Goal: Transaction & Acquisition: Purchase product/service

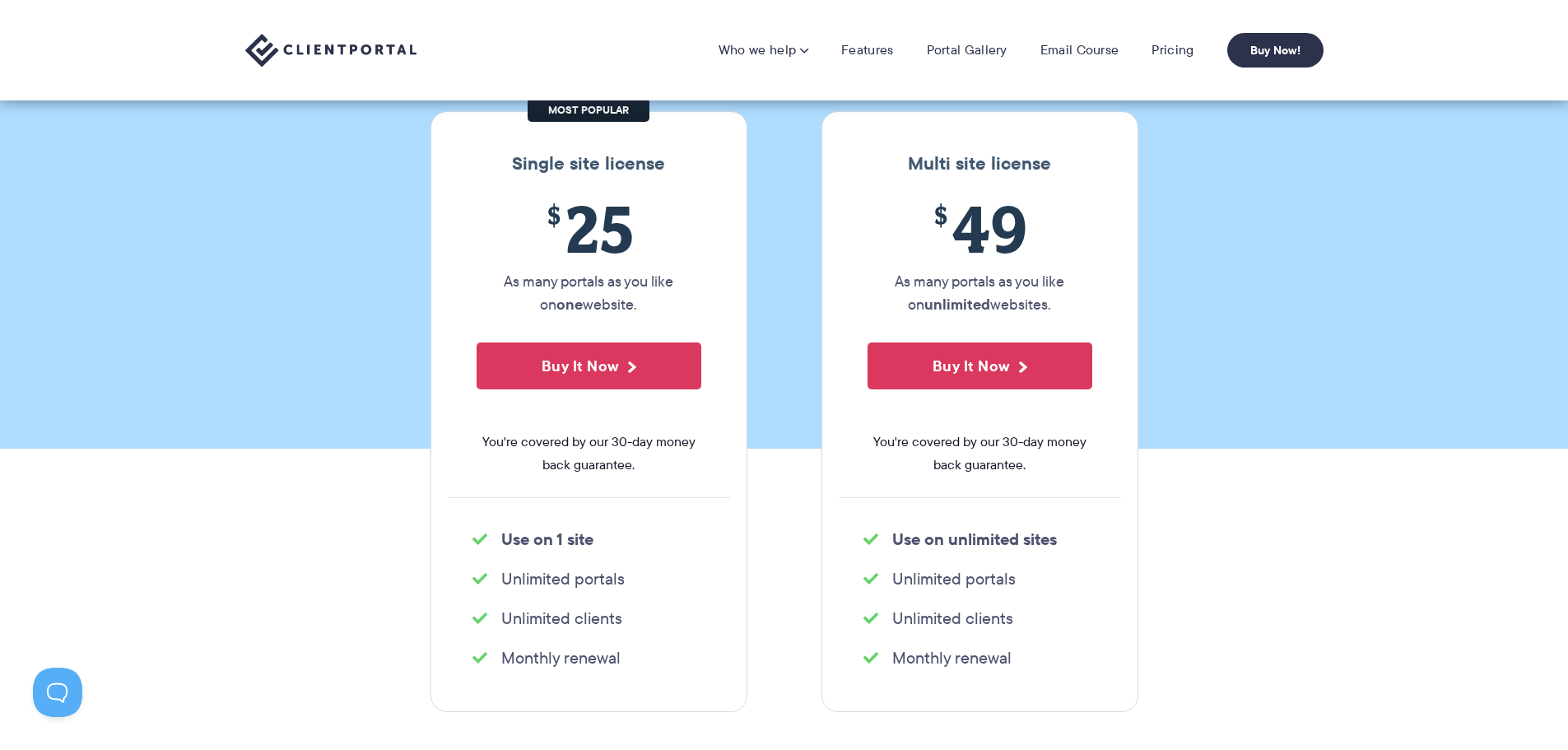
scroll to position [165, 0]
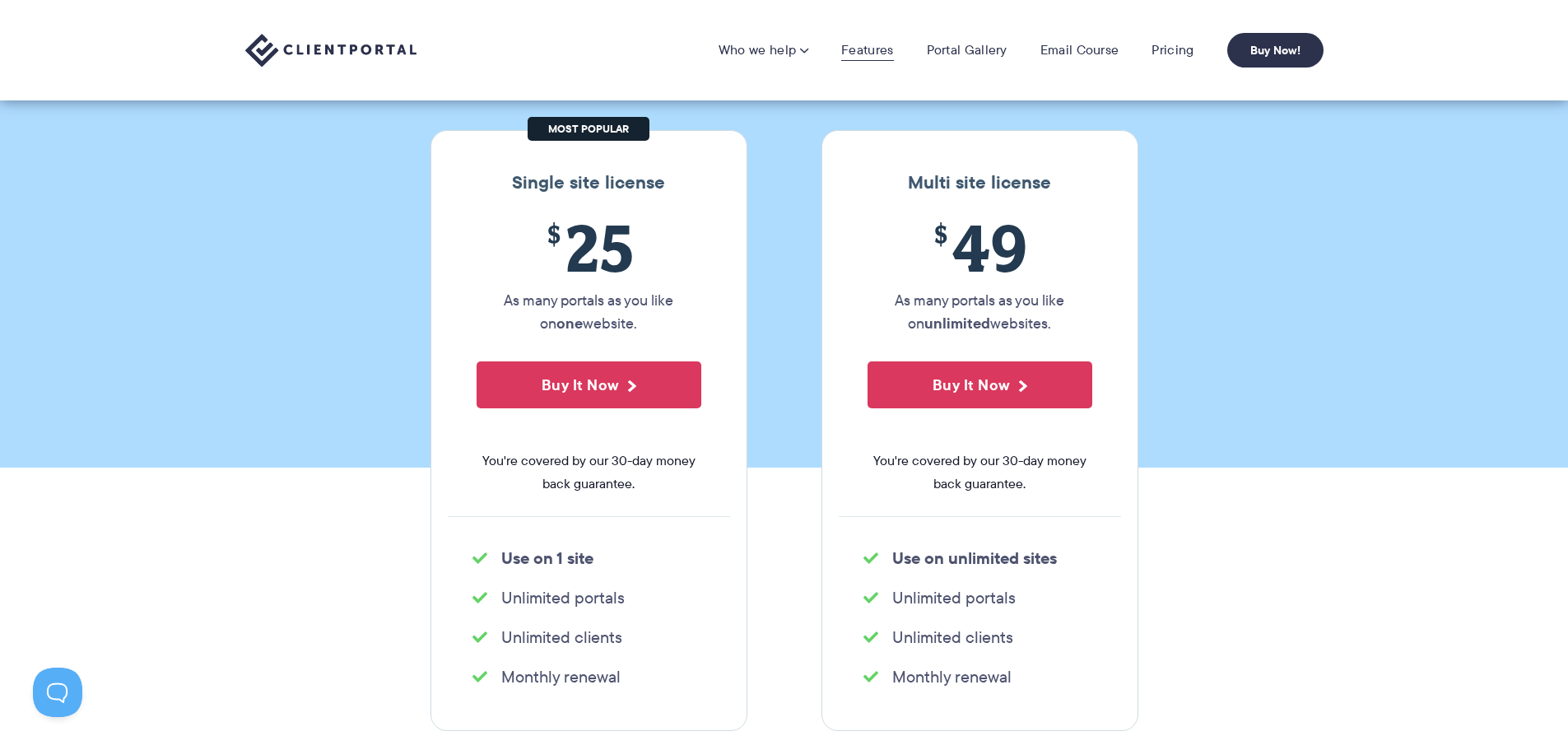
click at [860, 52] on link "Features" at bounding box center [866, 50] width 52 height 16
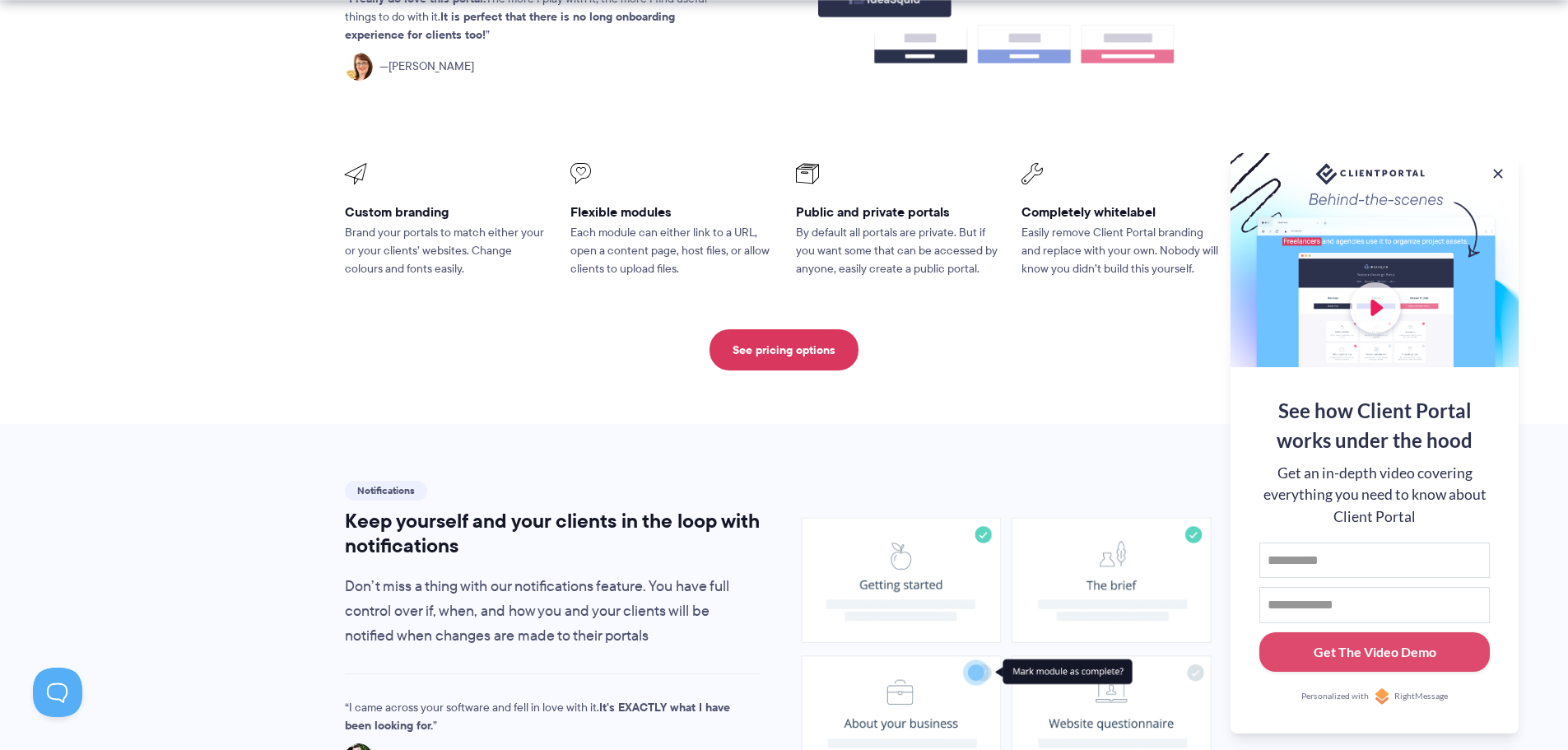
scroll to position [905, 0]
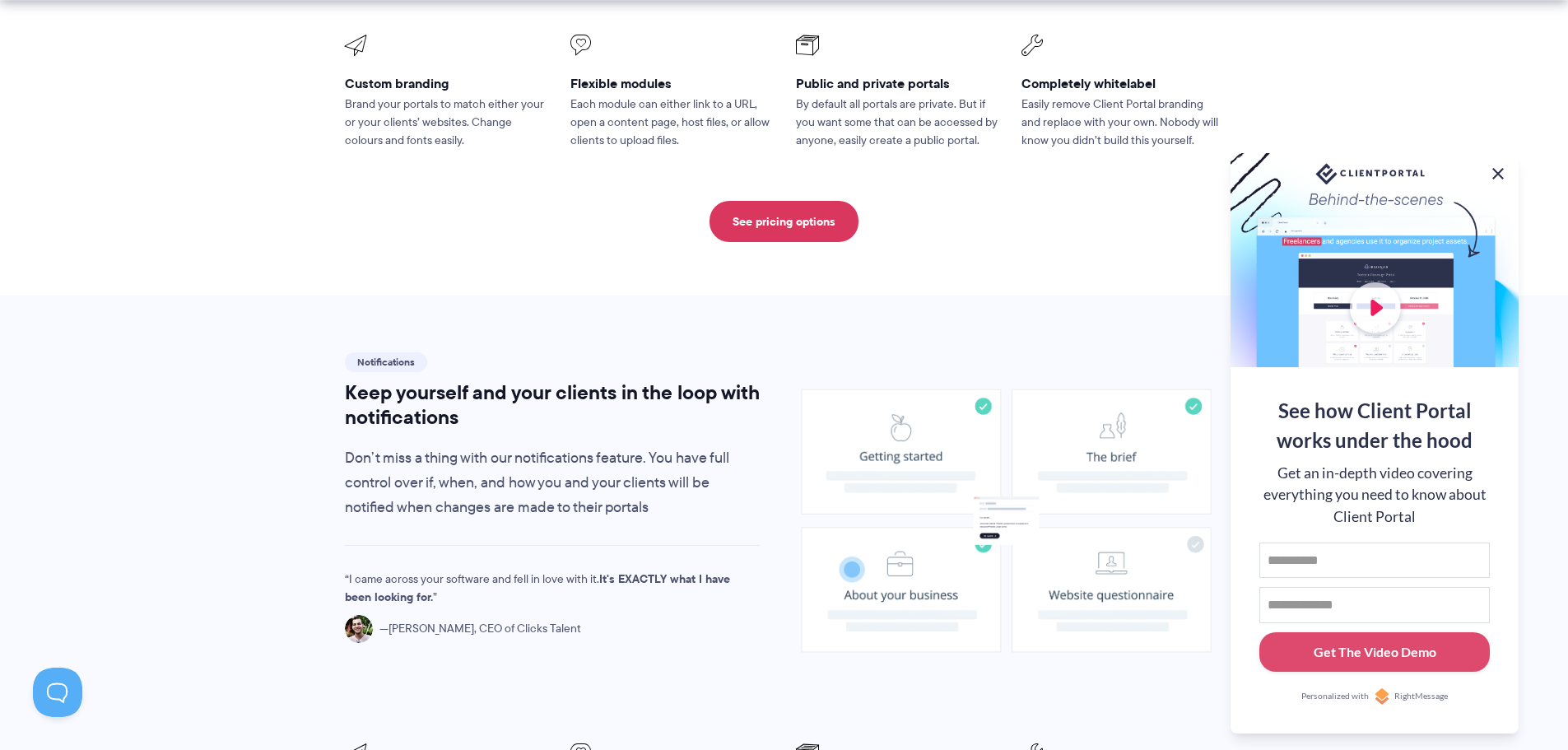
click at [1496, 168] on button at bounding box center [1497, 173] width 19 height 19
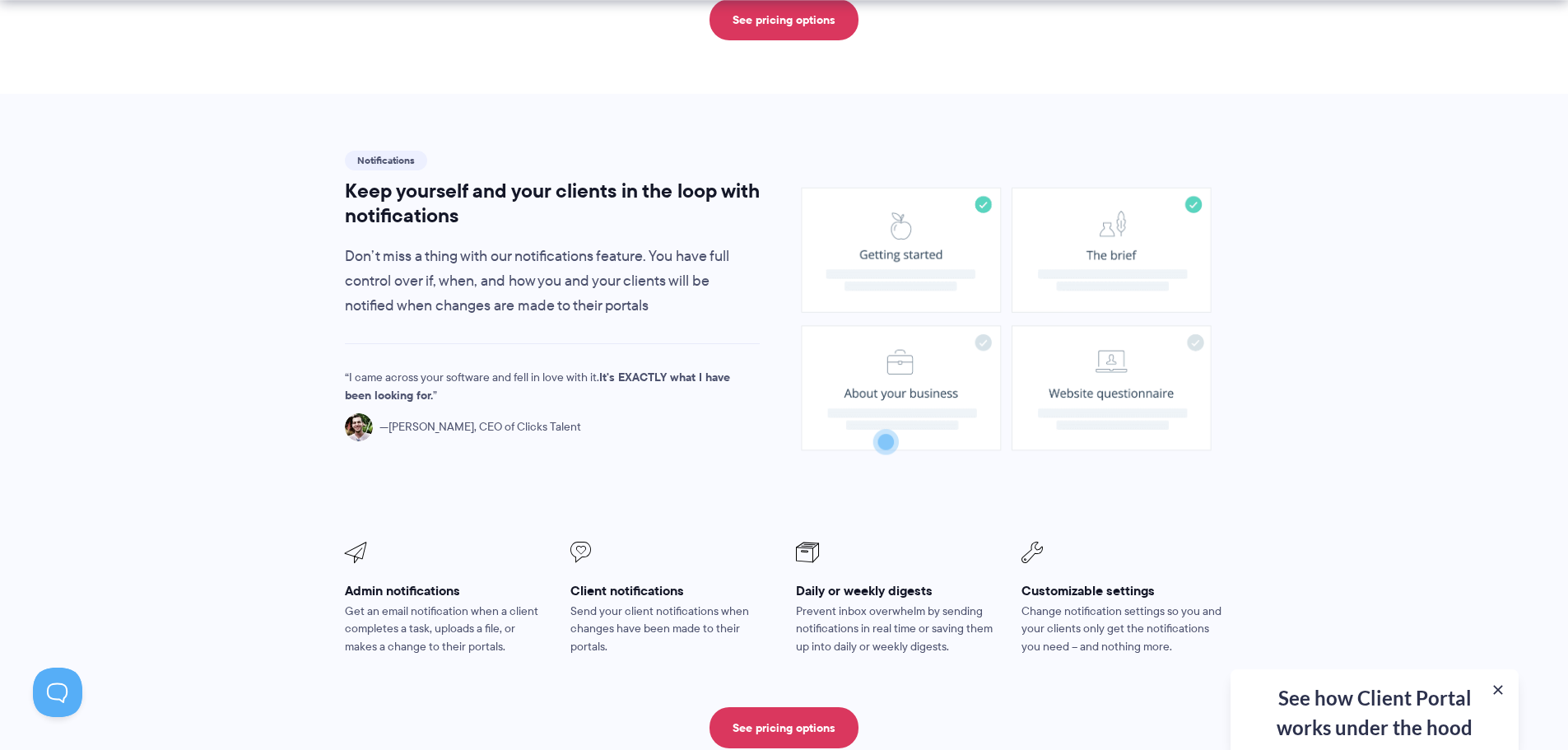
scroll to position [1153, 0]
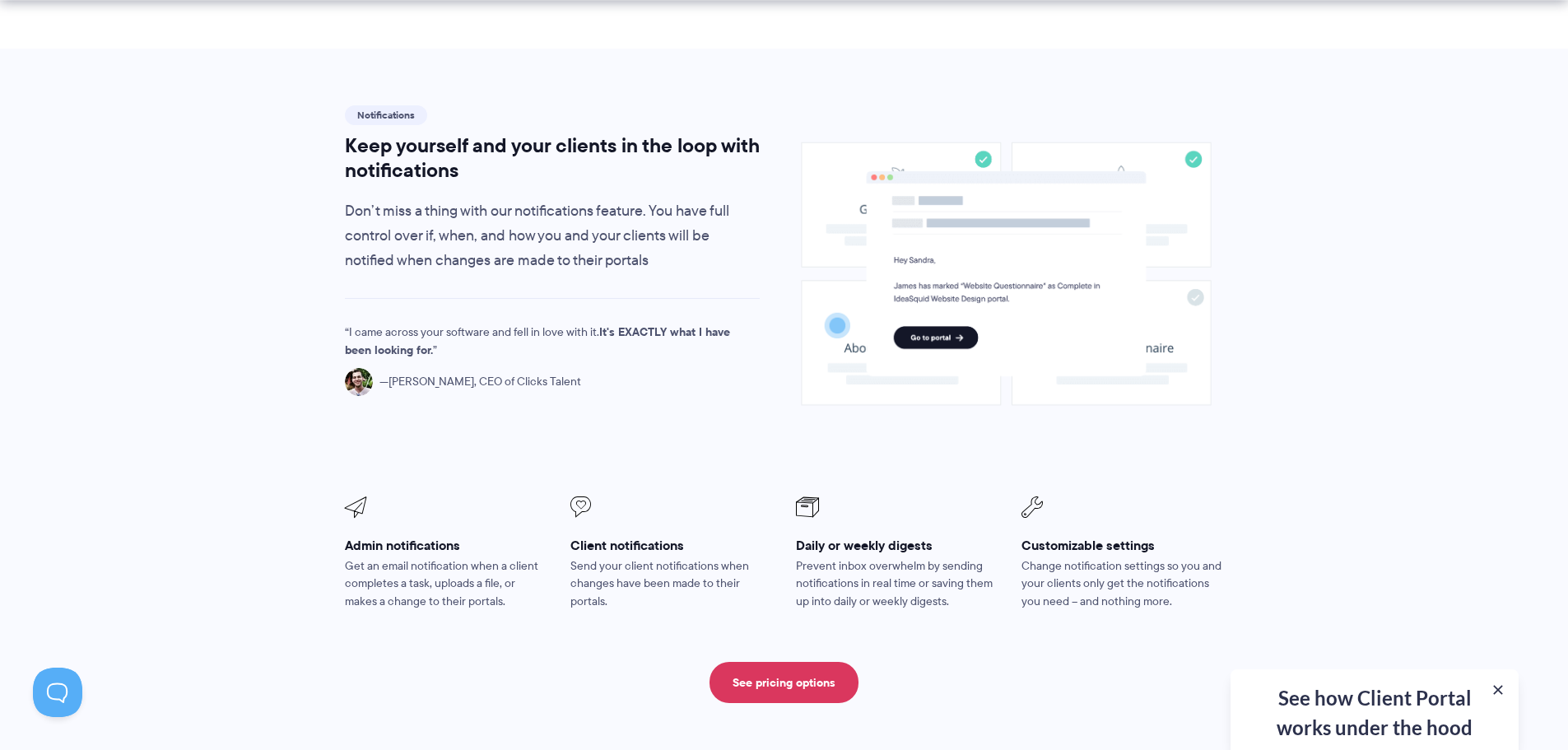
click at [257, 294] on section "Notifications Keep yourself and your clients in the loop with notifications Don…" at bounding box center [784, 403] width 1568 height 709
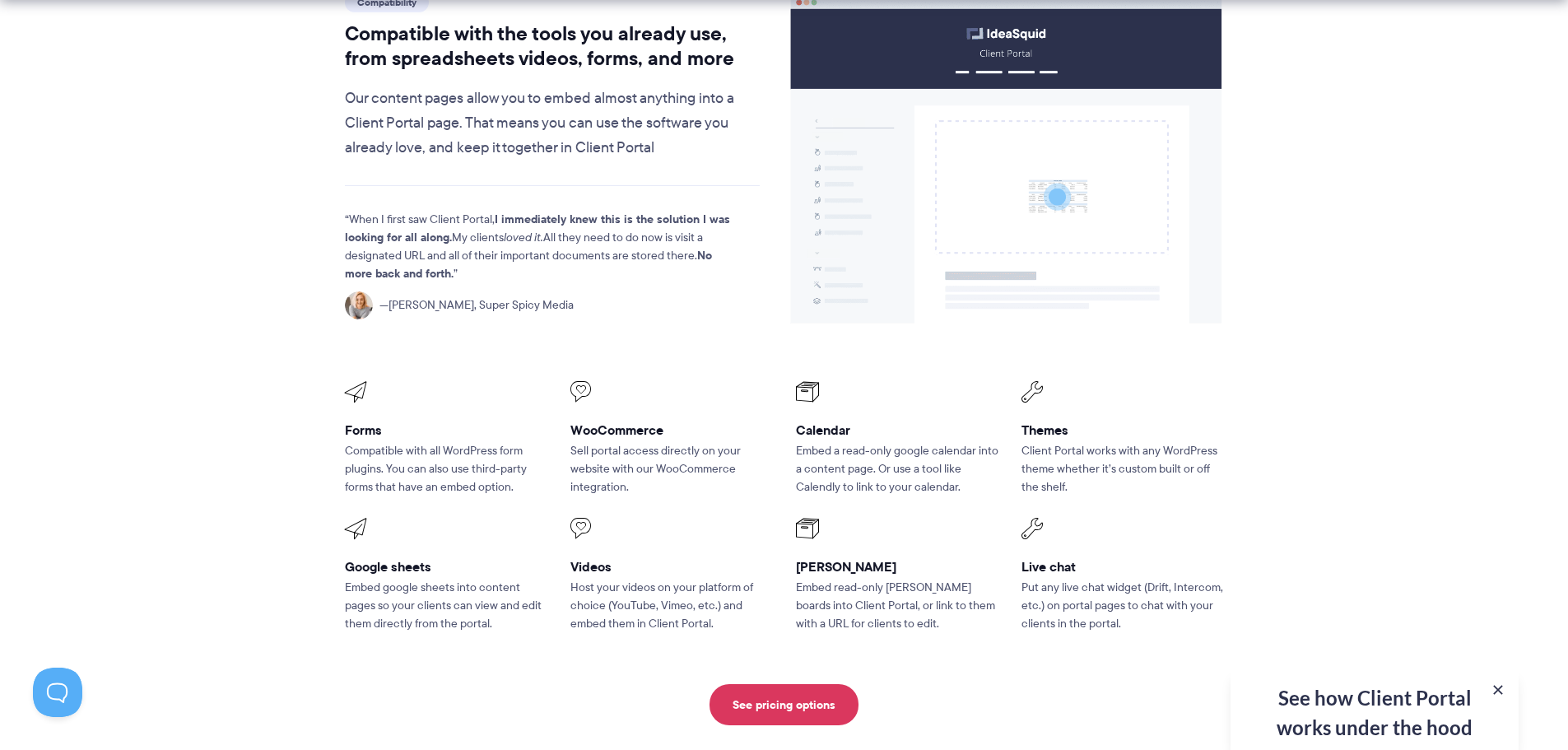
scroll to position [1976, 0]
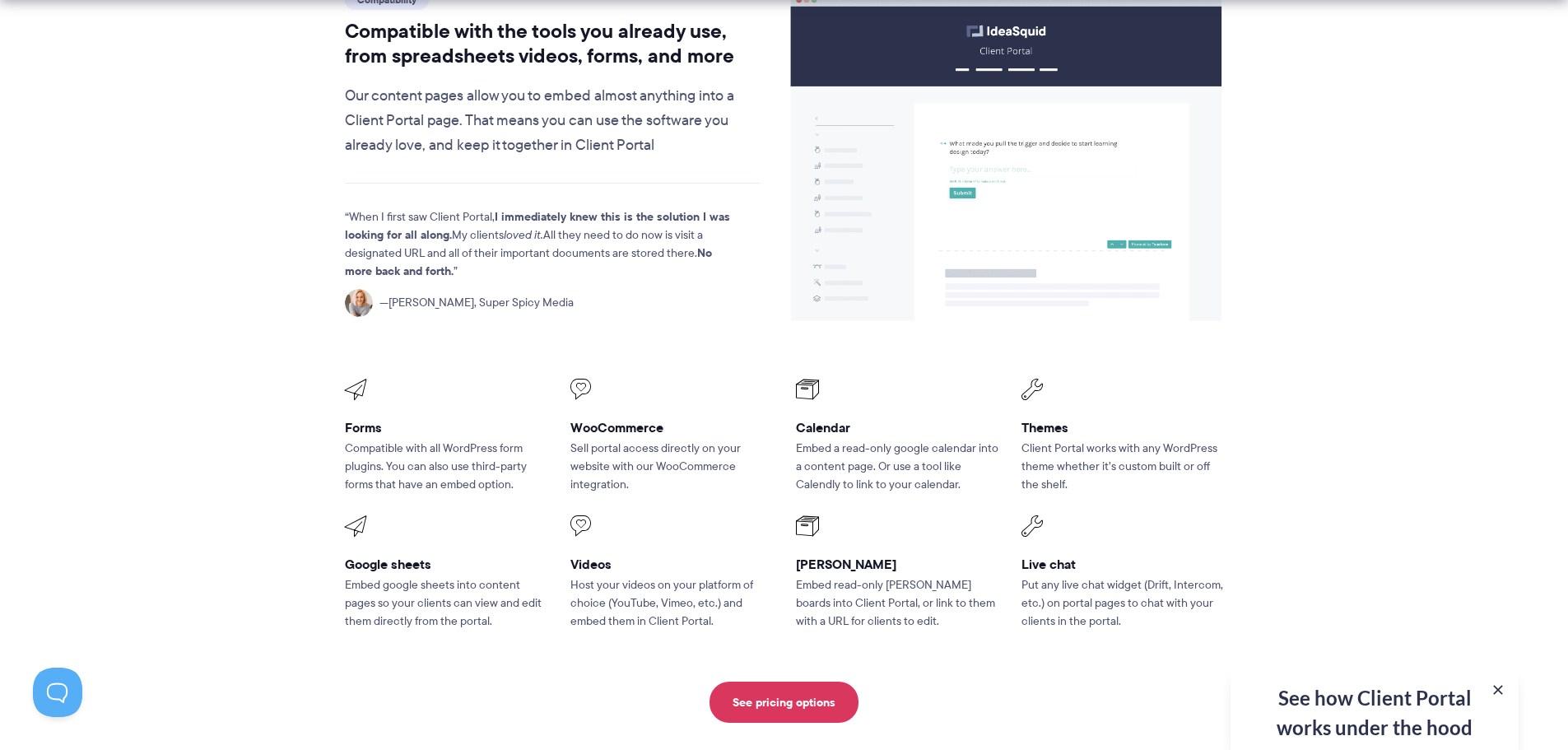
click at [181, 407] on section "Compatibility Compatible with the tools you already use, from spreadsheets vide…" at bounding box center [784, 355] width 1568 height 843
click at [879, 439] on p "Embed a read-only google calendar into a content page. Or use a tool like Calen…" at bounding box center [898, 466] width 203 height 54
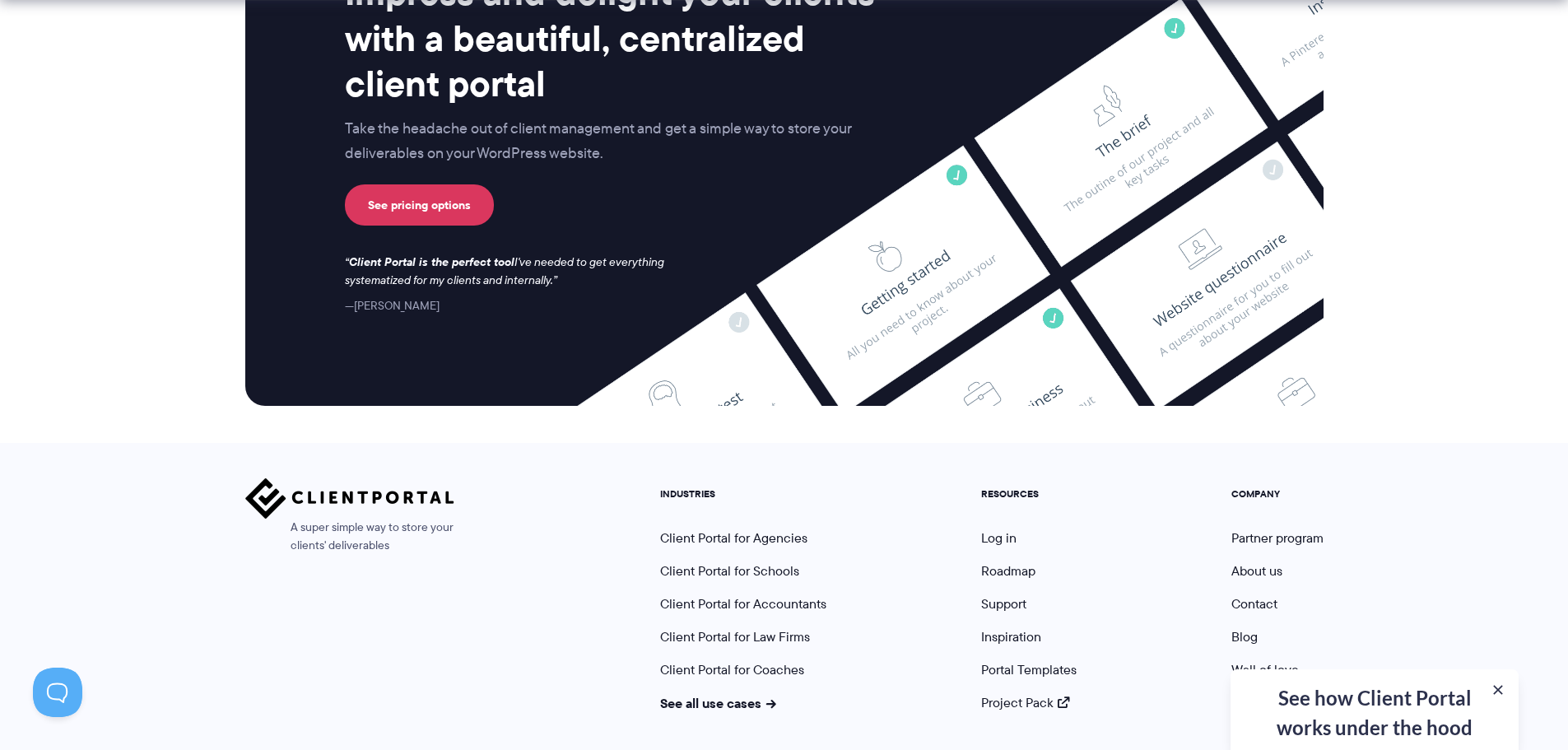
scroll to position [4341, 0]
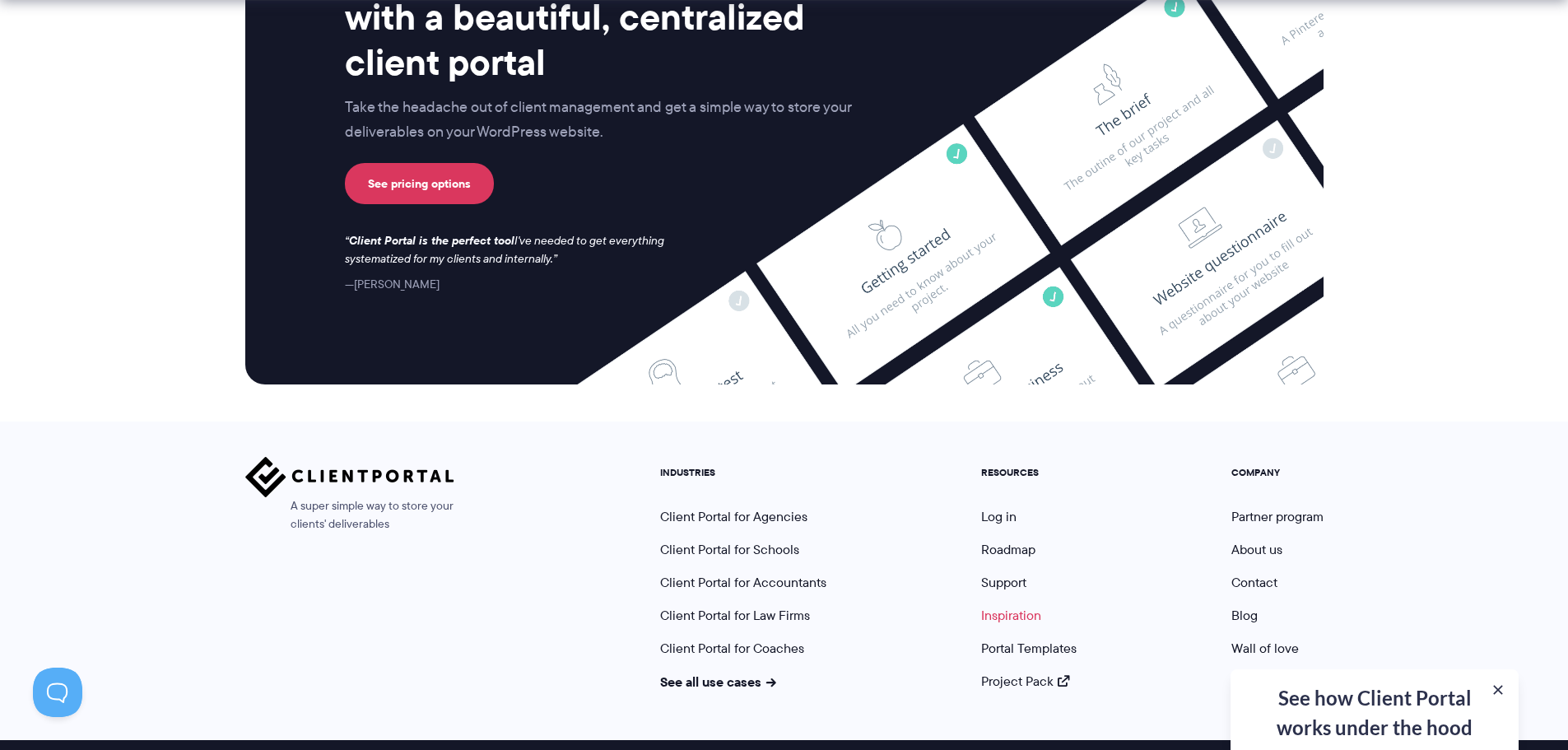
click at [1014, 606] on link "Inspiration" at bounding box center [1011, 615] width 60 height 19
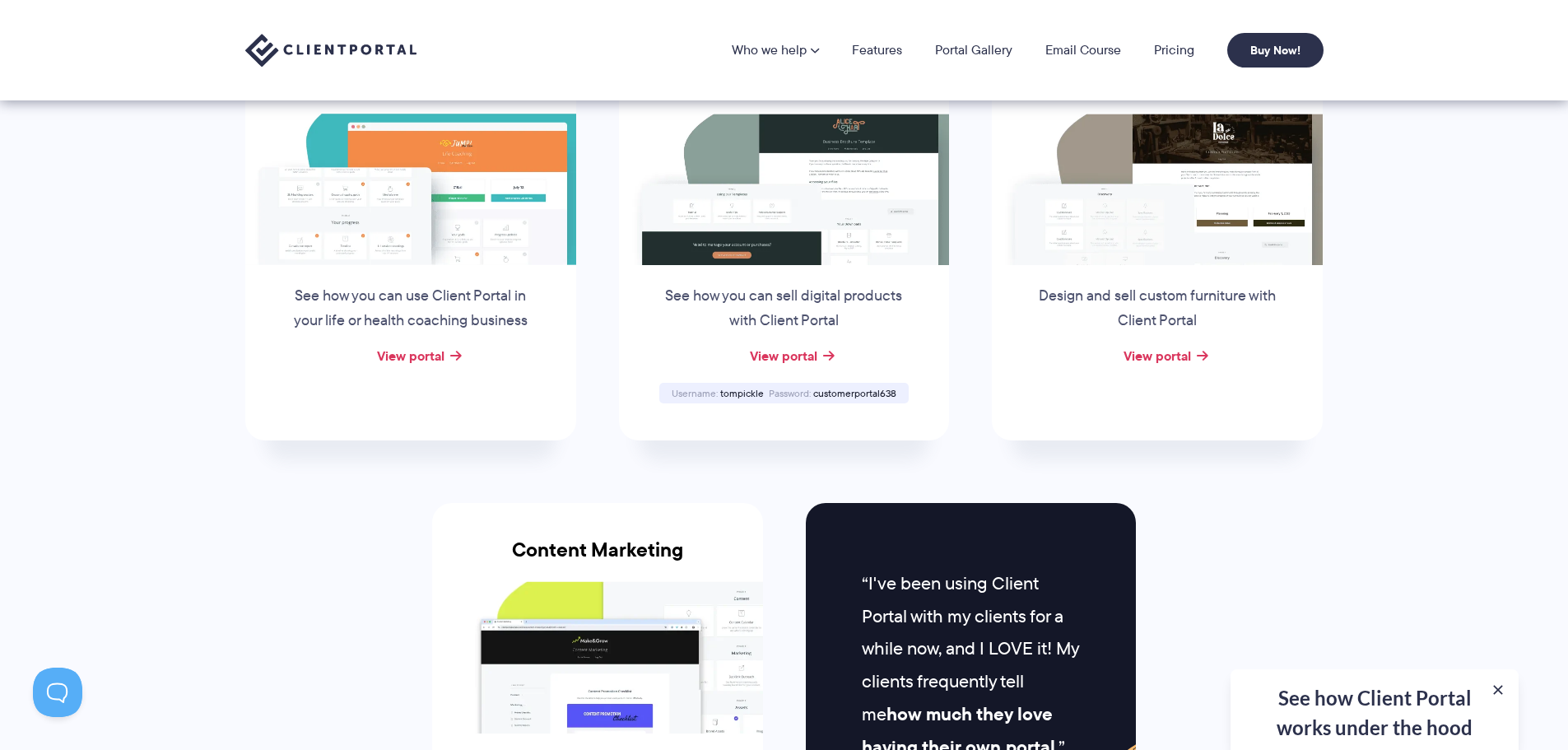
scroll to position [1235, 0]
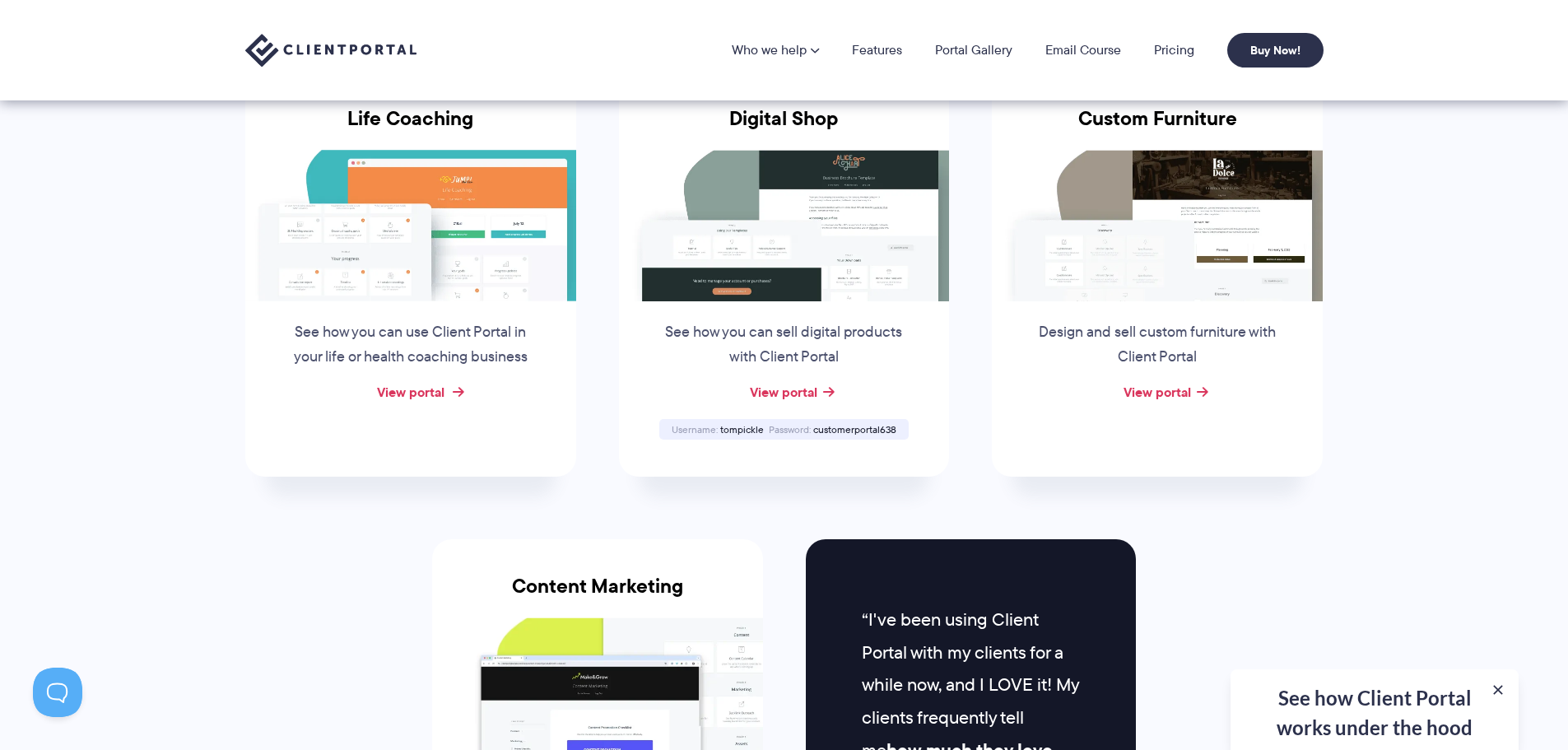
click at [431, 396] on link "View portal" at bounding box center [410, 391] width 68 height 19
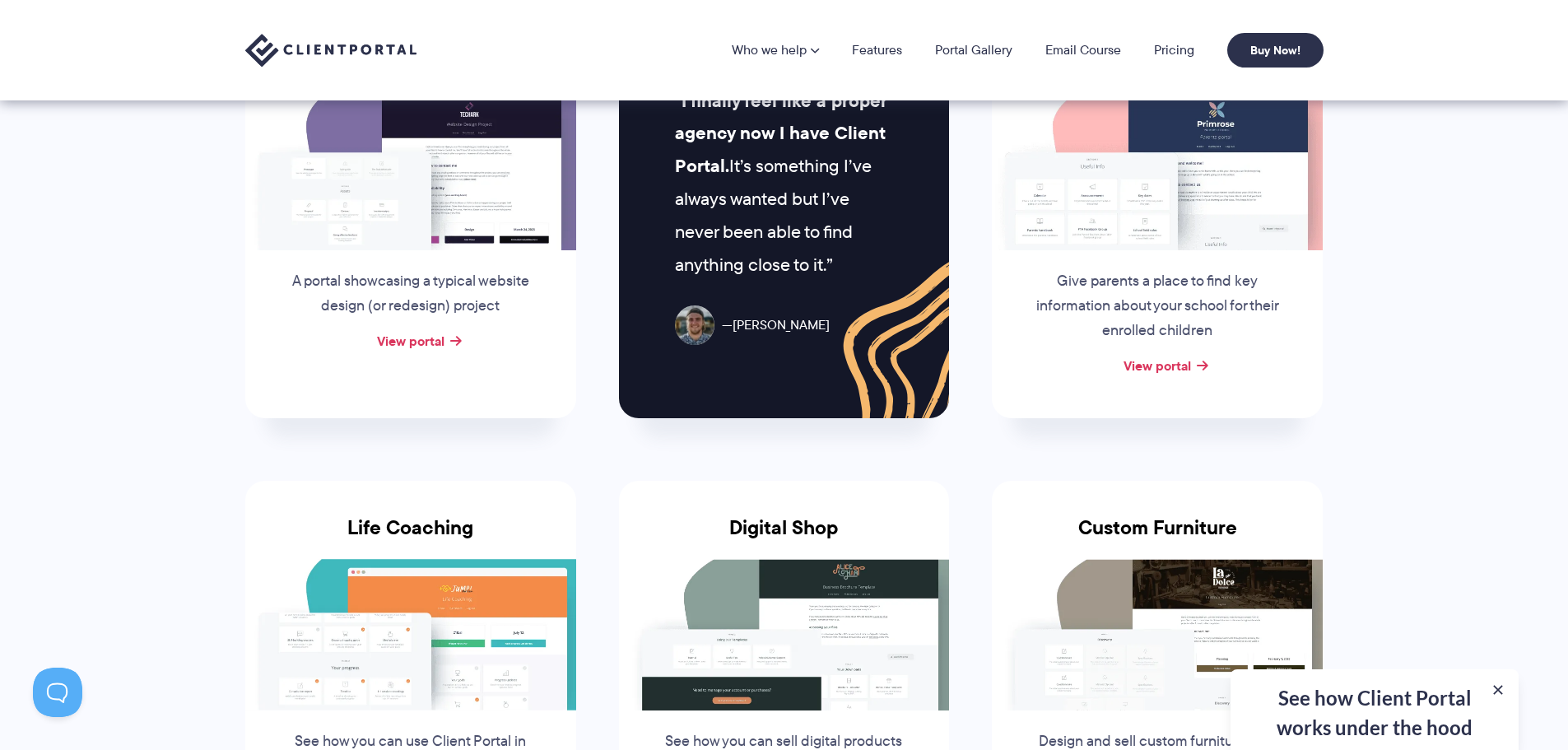
scroll to position [823, 0]
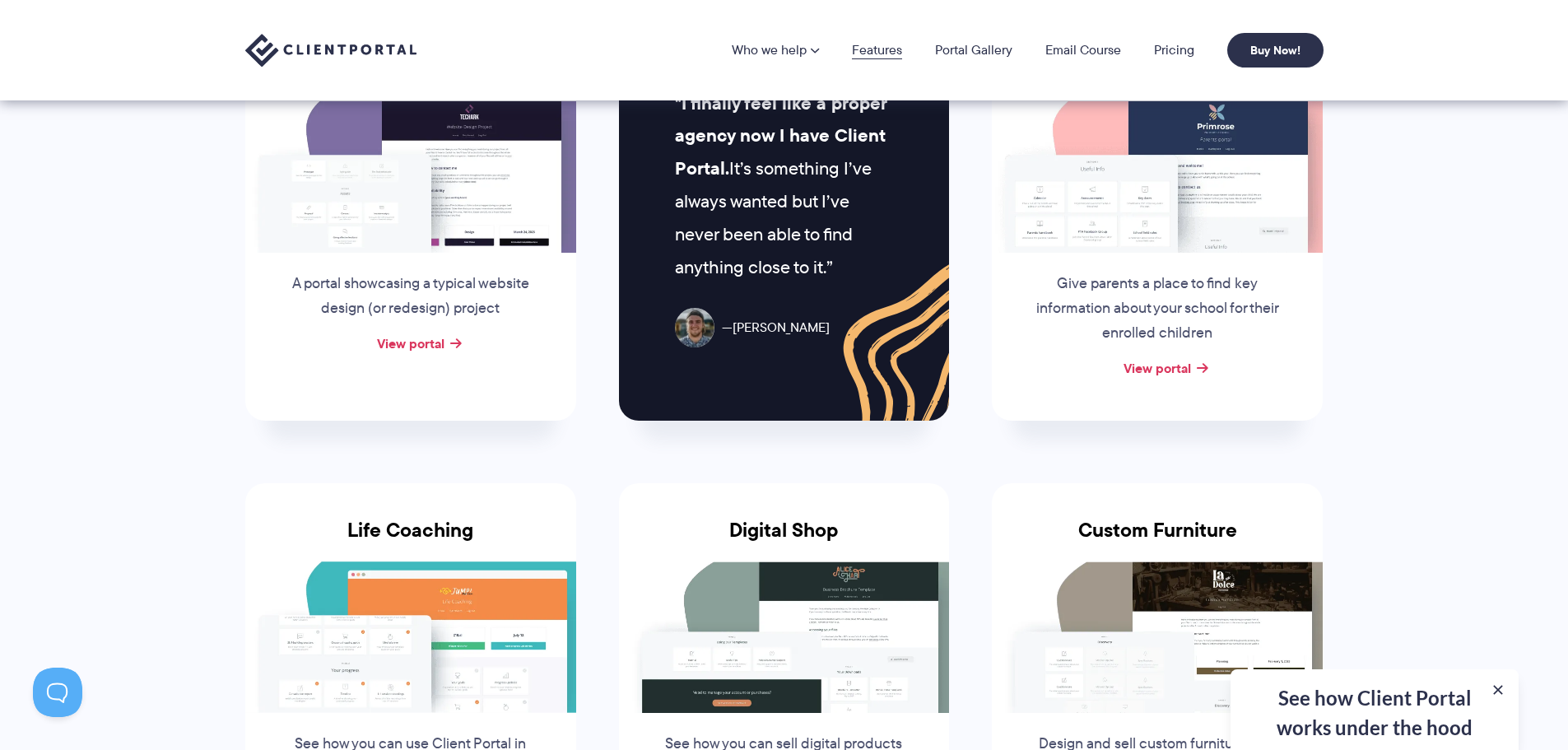
click at [872, 48] on link "Features" at bounding box center [876, 51] width 50 height 14
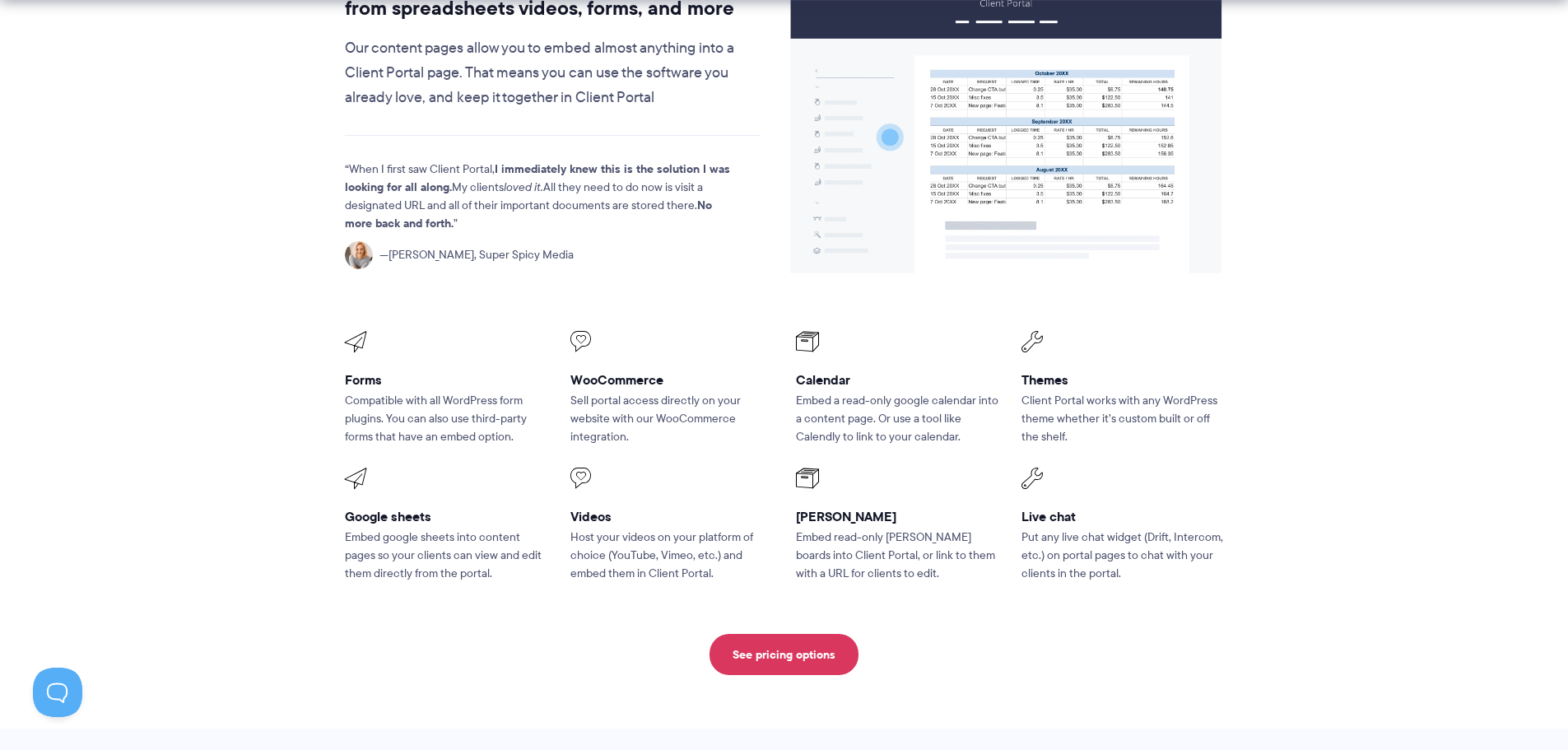
scroll to position [2058, 0]
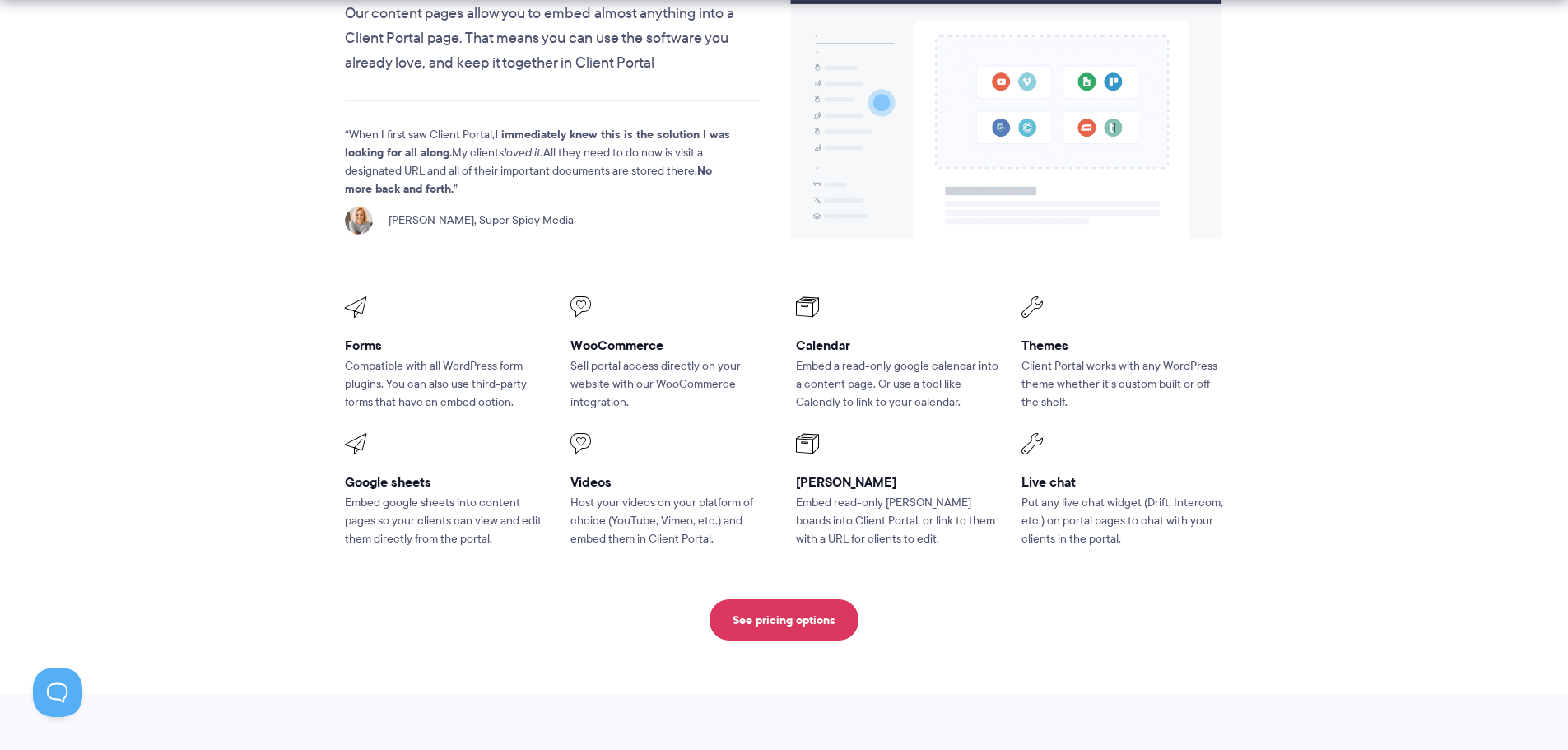
click at [804, 297] on span at bounding box center [898, 307] width 203 height 21
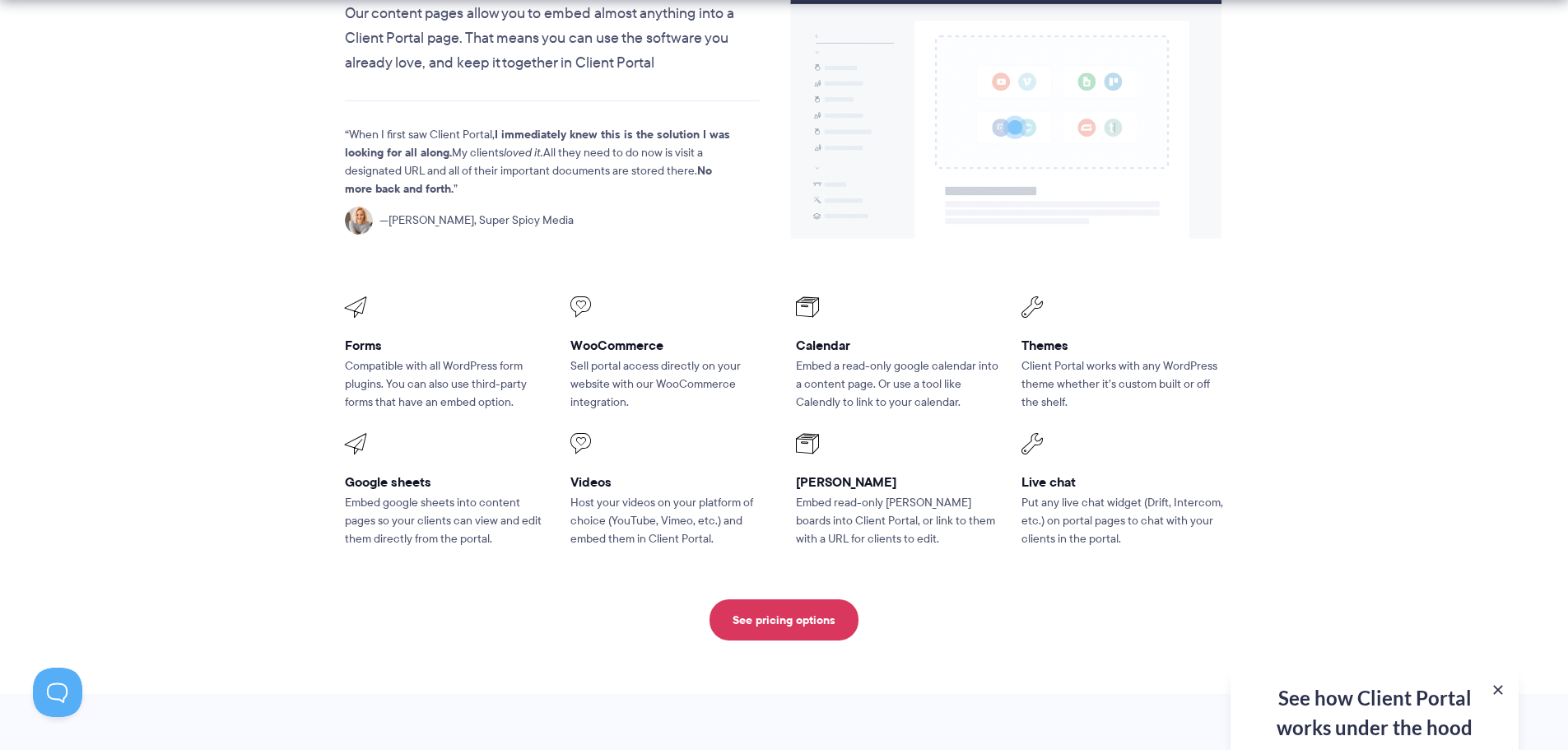
click at [839, 494] on p "Embed read-only Trello boards into Client Portal, or link to them with a URL fo…" at bounding box center [898, 521] width 203 height 54
click at [803, 600] on link "See pricing options" at bounding box center [784, 620] width 149 height 41
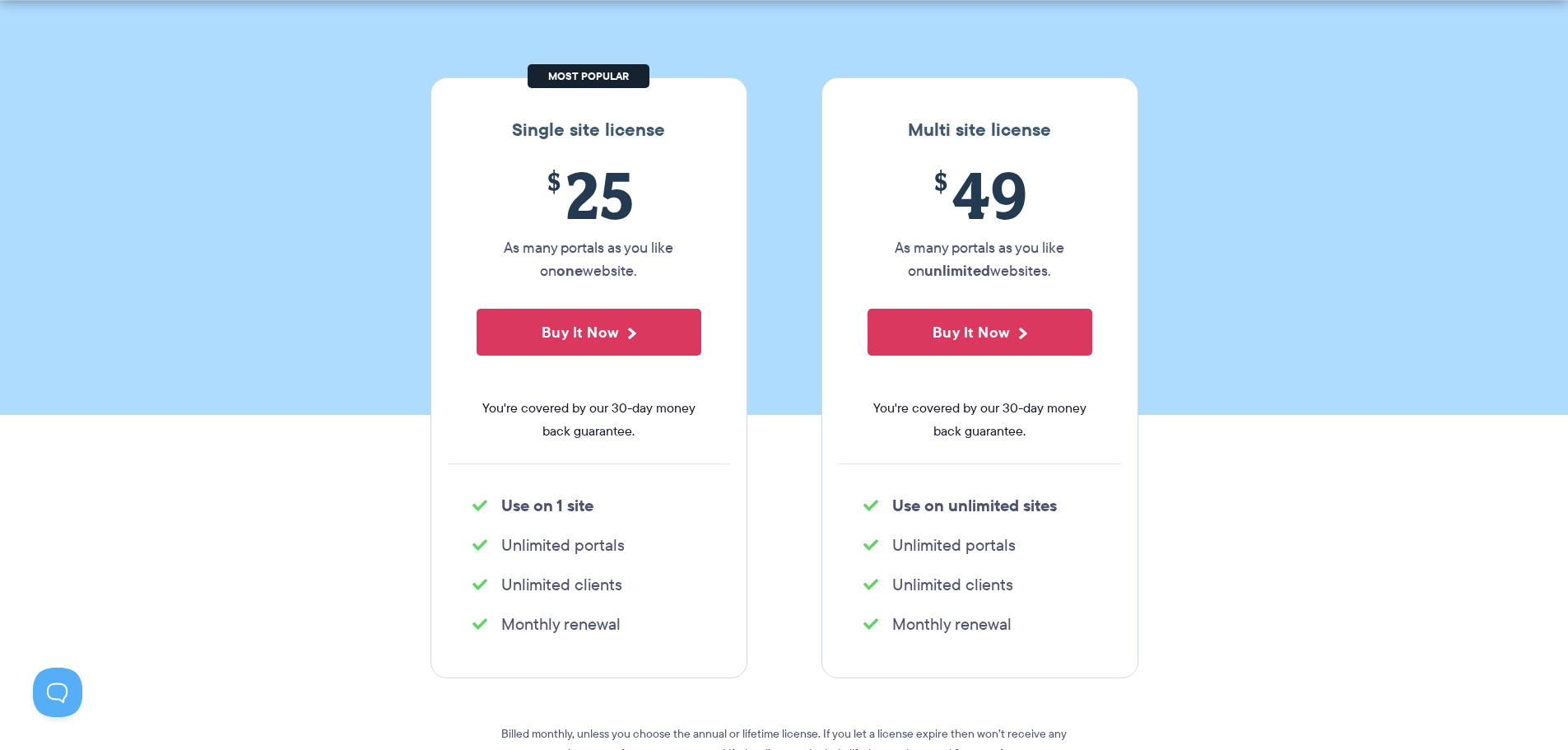
scroll to position [247, 0]
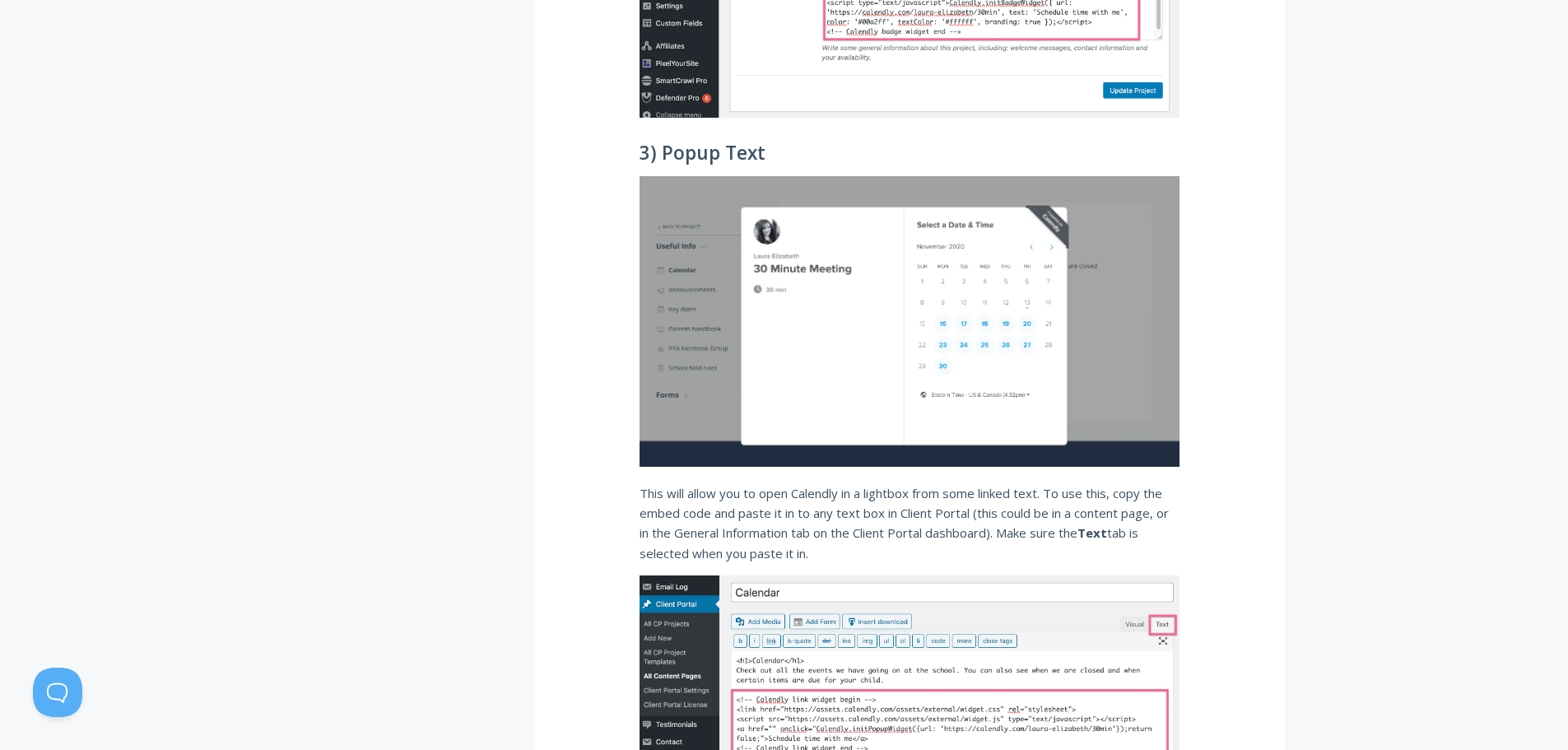
scroll to position [4280, 0]
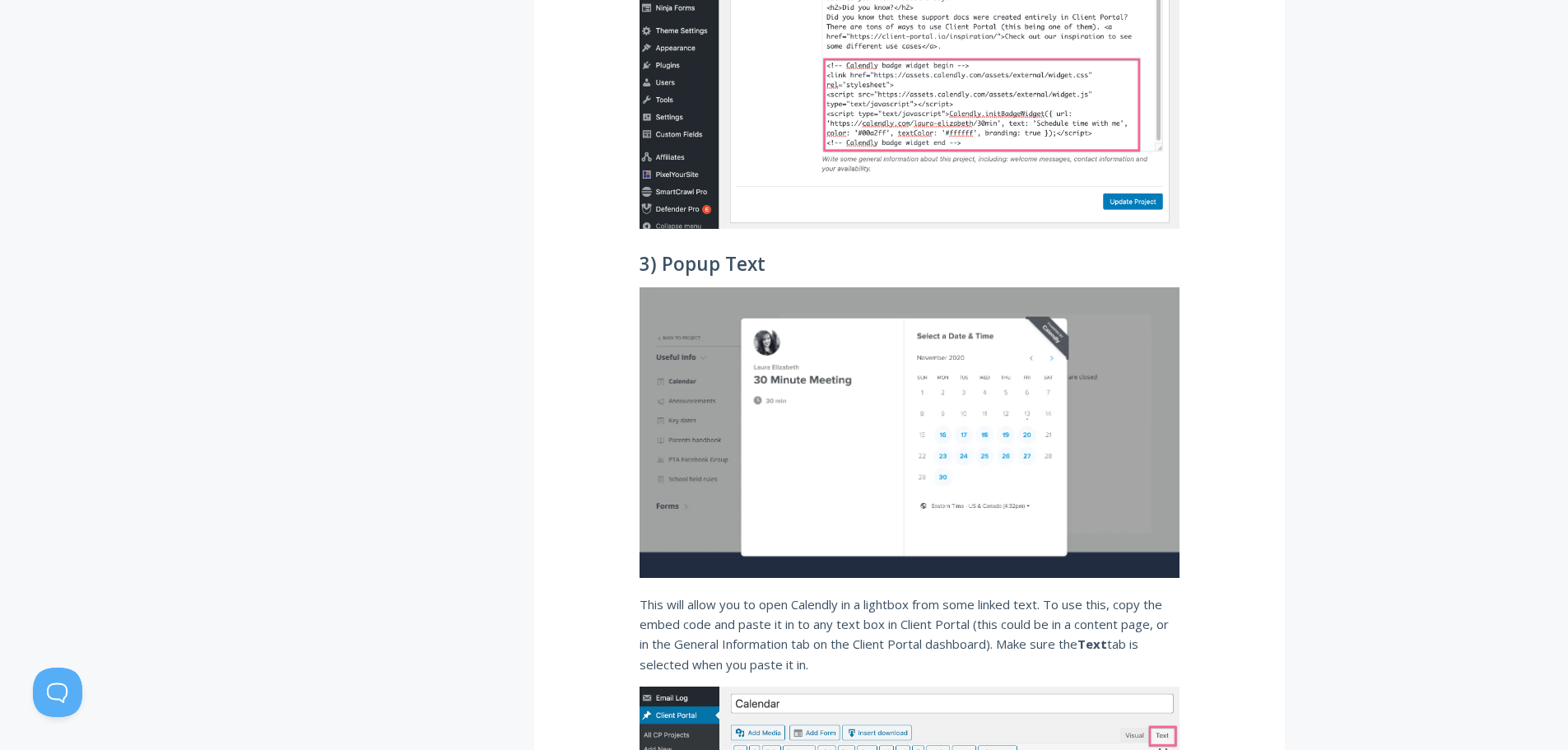
scroll to position [4205, 0]
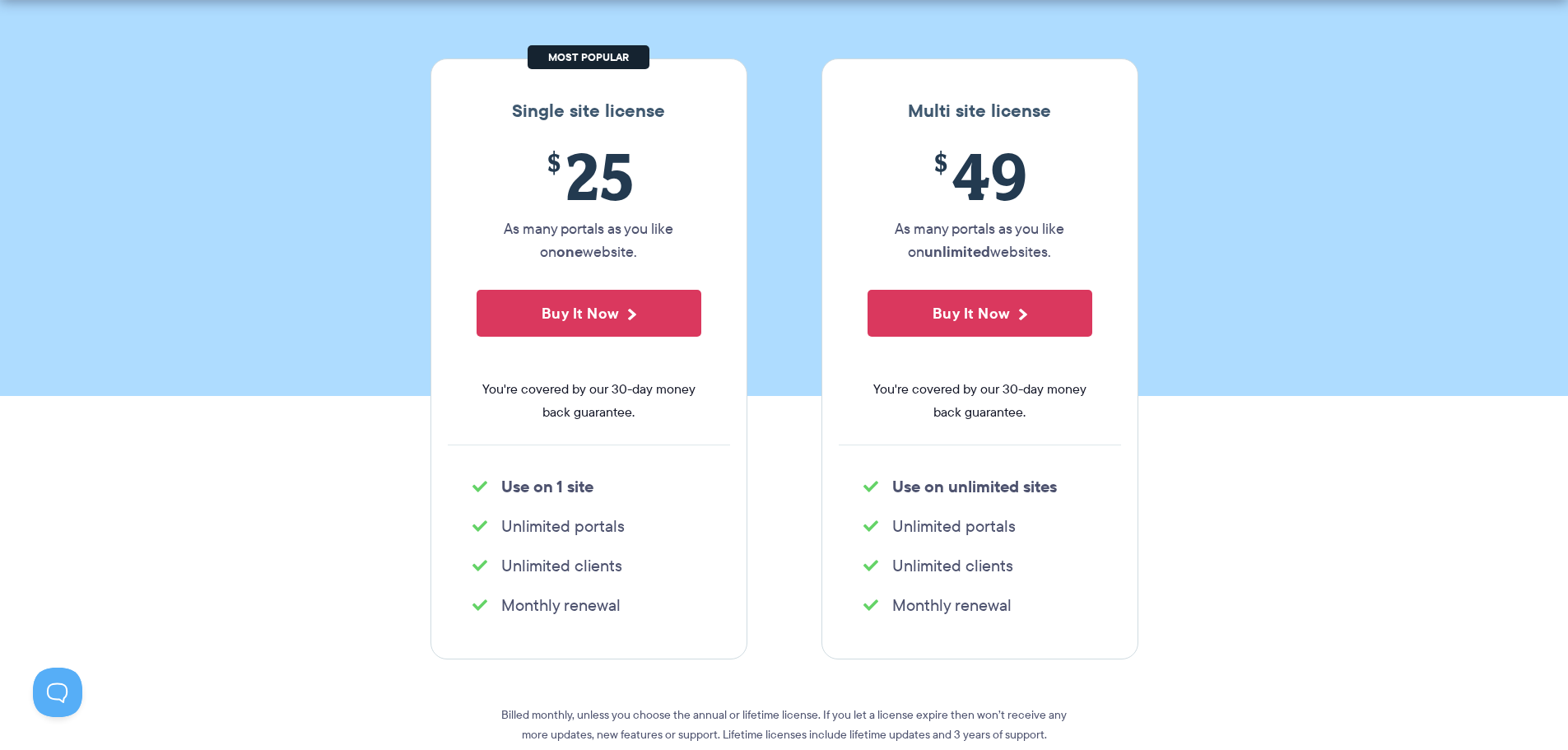
scroll to position [247, 0]
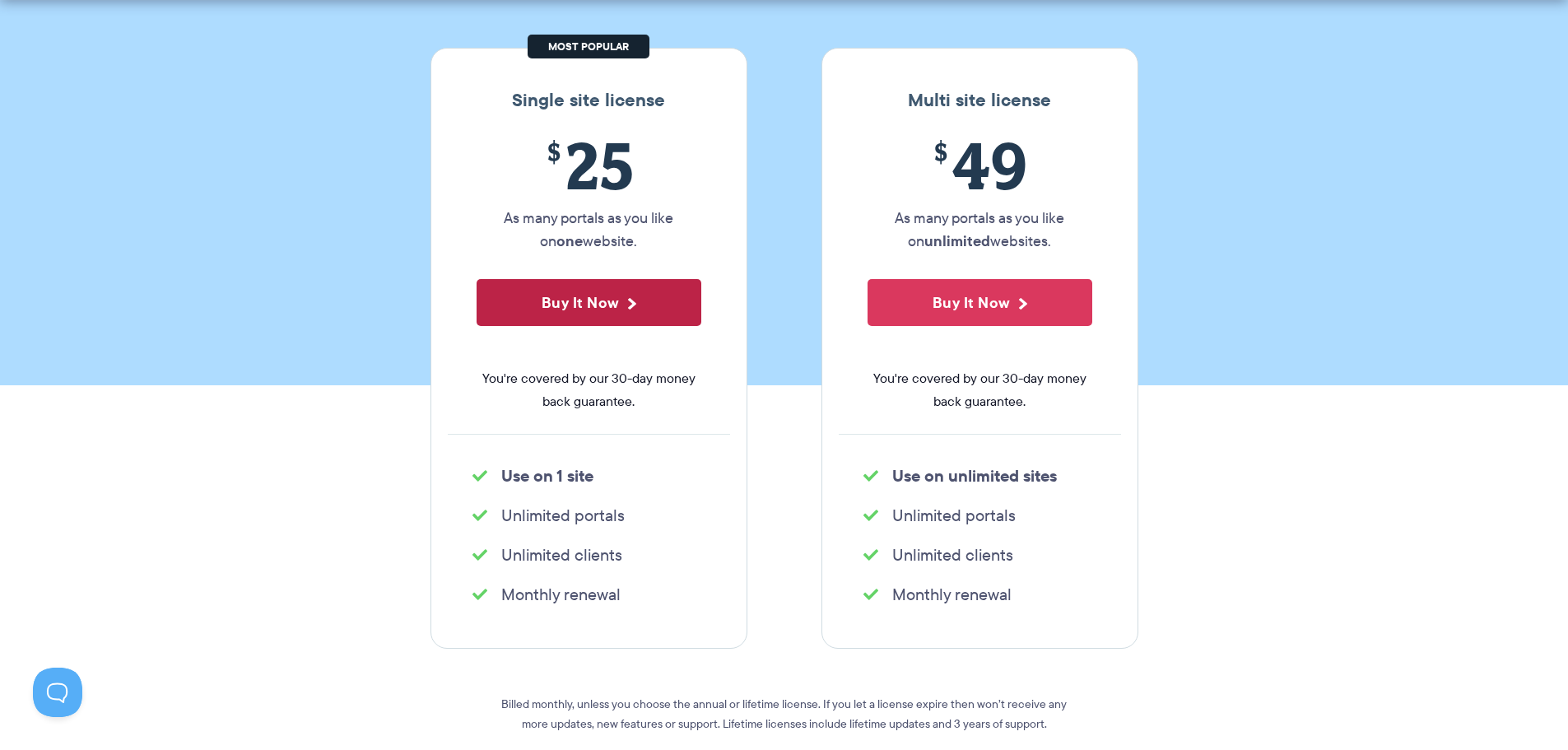
click at [590, 310] on button "Buy It Now" at bounding box center [589, 302] width 225 height 47
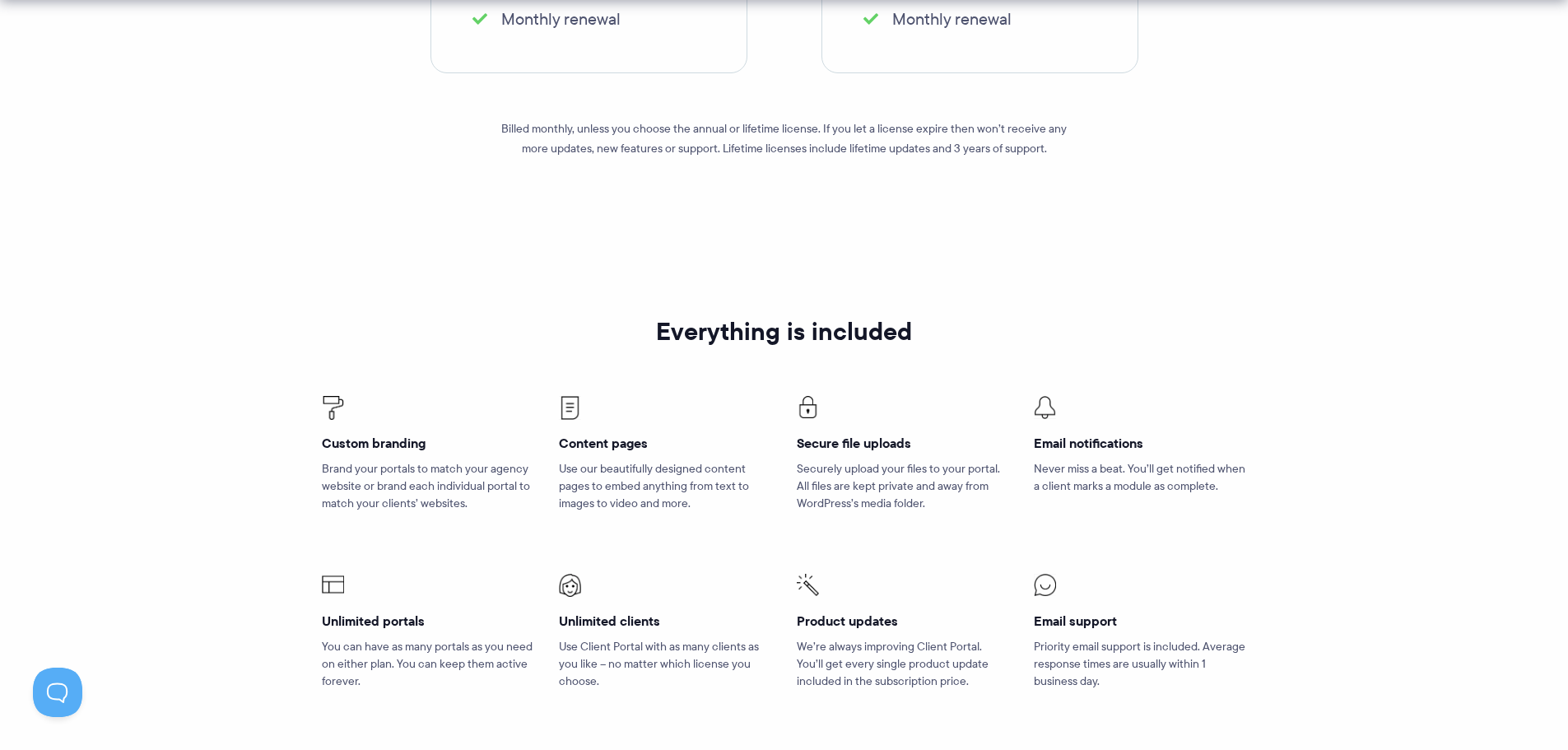
scroll to position [823, 0]
